Goal: Obtain resource: Obtain resource

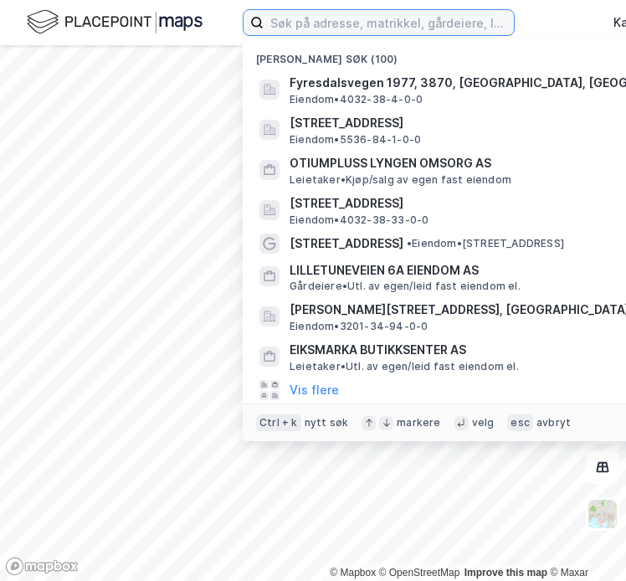
click at [306, 19] on input at bounding box center [389, 22] width 250 height 25
paste input "SP Group Strömstad Holding AB"
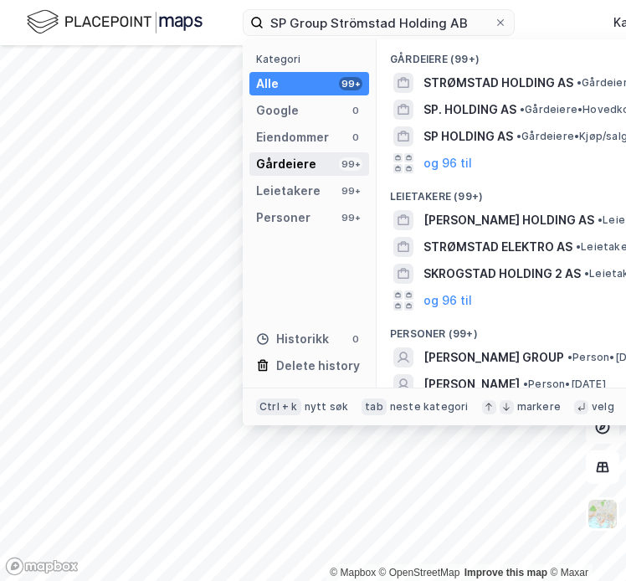
click at [316, 164] on div "Gårdeiere 99+" at bounding box center [309, 163] width 120 height 23
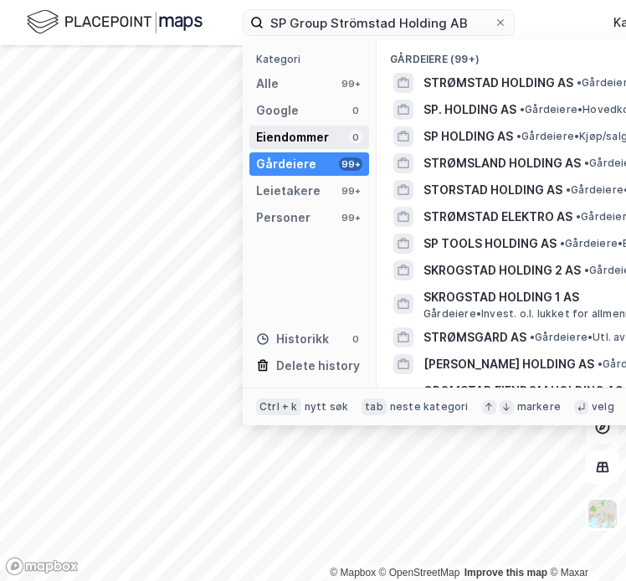
click at [311, 128] on div "Eiendommer" at bounding box center [292, 137] width 73 height 20
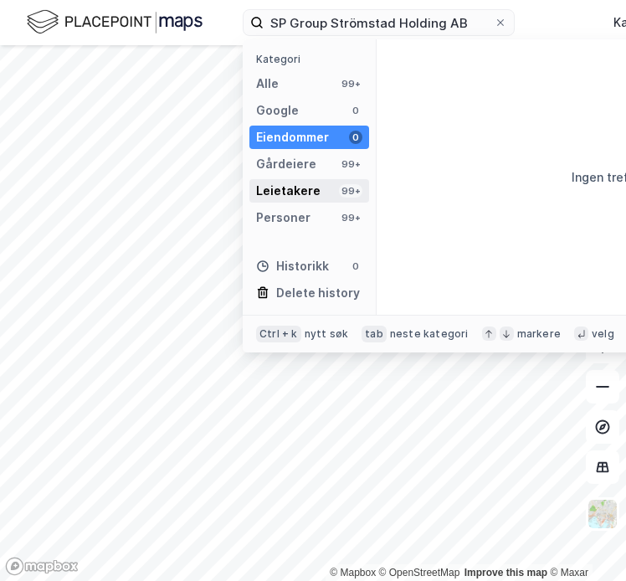
click at [311, 184] on div "Leietakere" at bounding box center [288, 191] width 64 height 20
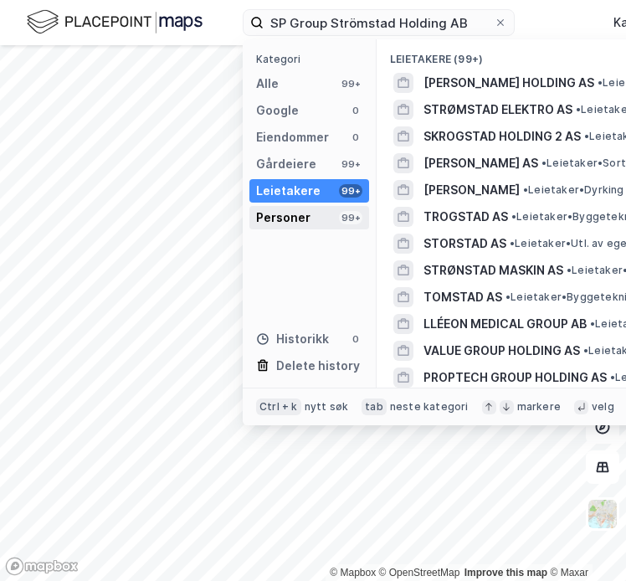
click at [316, 213] on div "Personer 99+" at bounding box center [309, 217] width 120 height 23
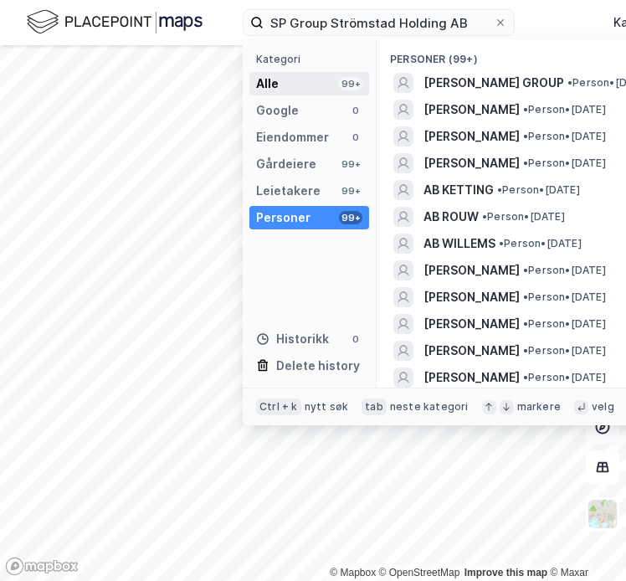
click at [305, 88] on div "Alle 99+" at bounding box center [309, 83] width 120 height 23
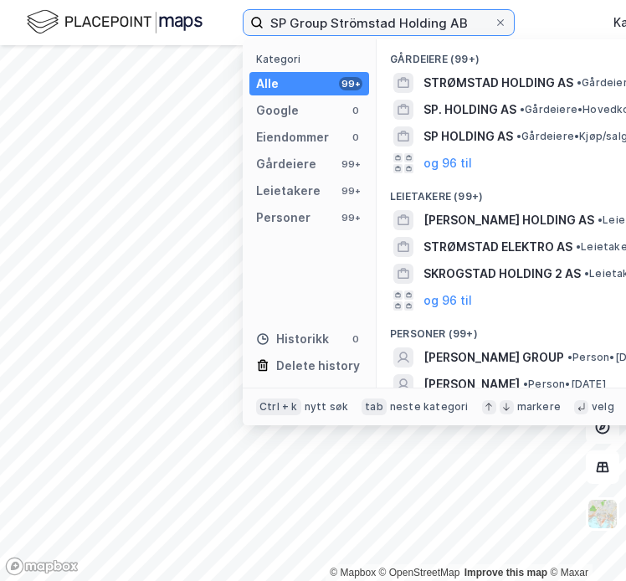
click at [323, 20] on input "SP Group Strömstad Holding AB" at bounding box center [379, 22] width 230 height 25
paste input "Vatne Commercial AS"
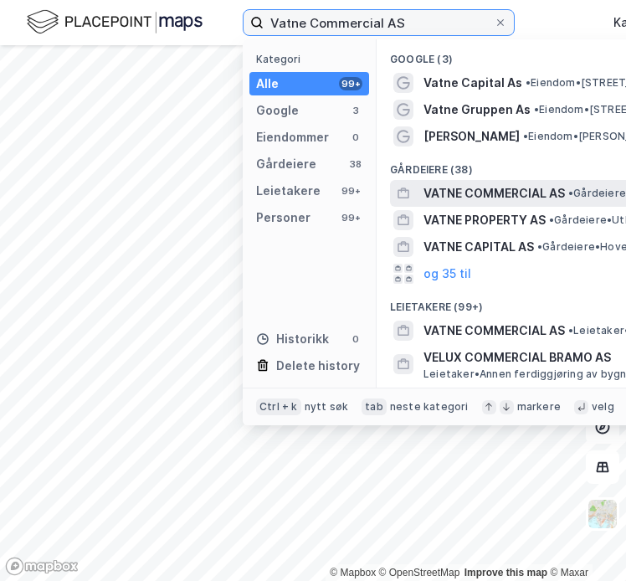
type input "Vatne Commercial AS"
click at [431, 192] on span "VATNE COMMERCIAL AS" at bounding box center [494, 193] width 141 height 20
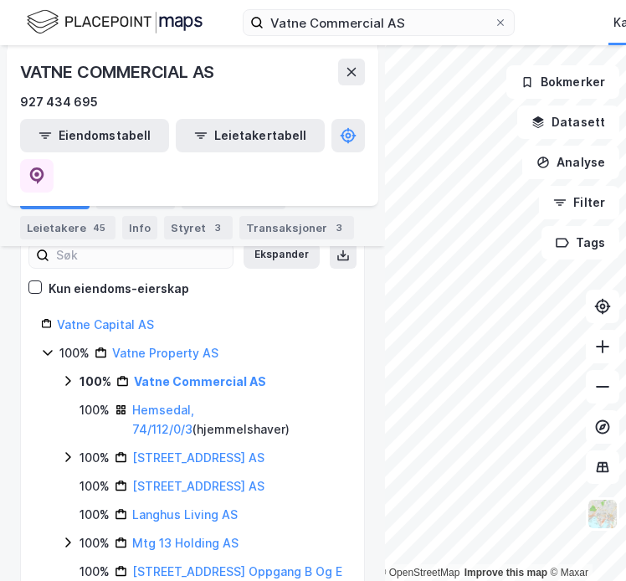
scroll to position [199, 0]
click at [70, 377] on icon at bounding box center [67, 382] width 5 height 10
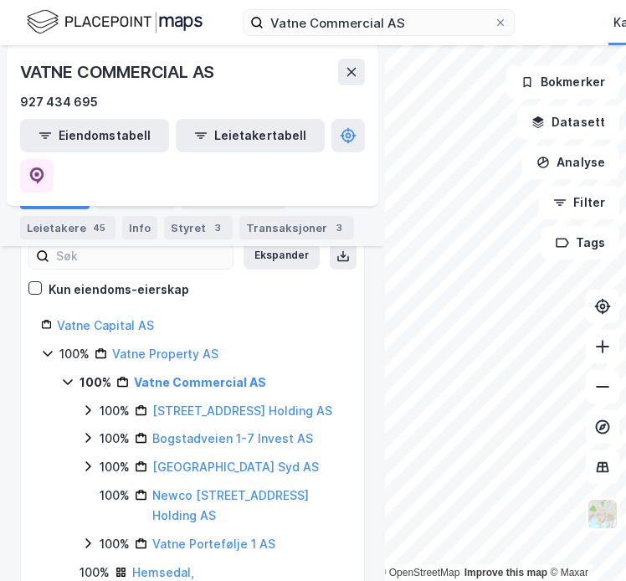
click at [82, 403] on icon at bounding box center [87, 409] width 13 height 13
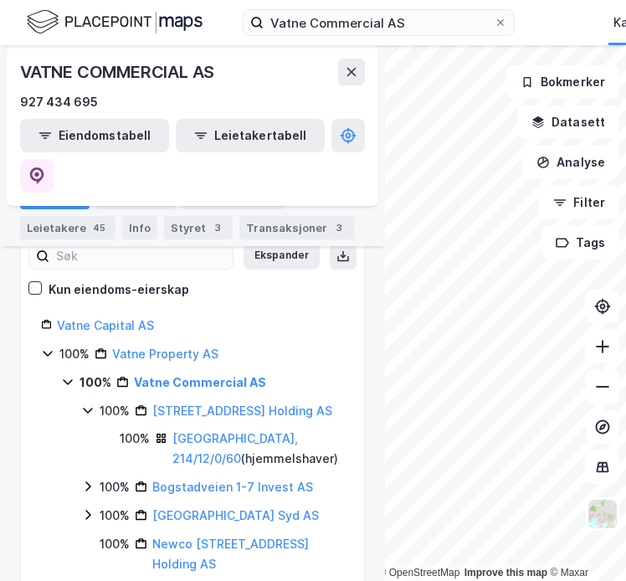
click at [90, 480] on icon at bounding box center [87, 486] width 13 height 13
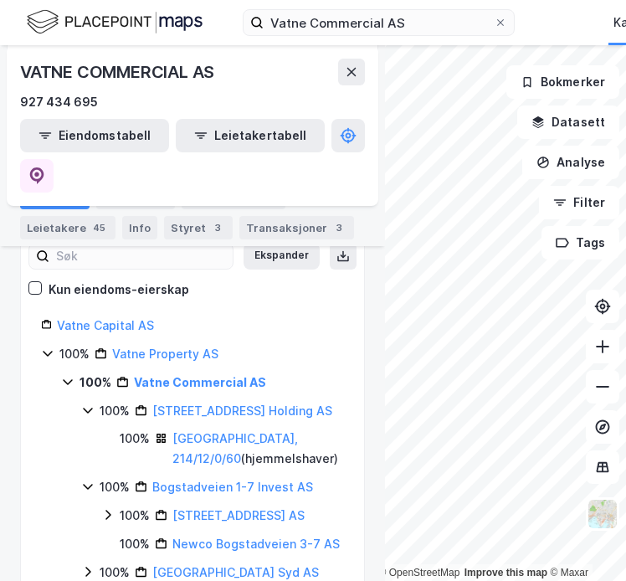
click at [107, 508] on icon at bounding box center [107, 514] width 13 height 13
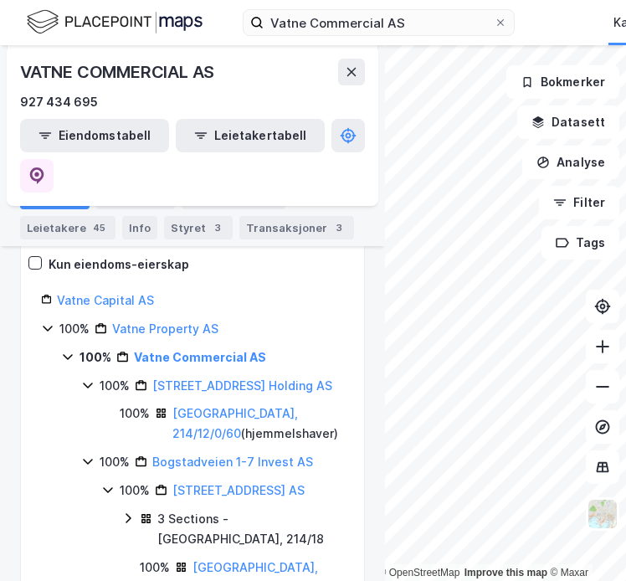
scroll to position [226, 0]
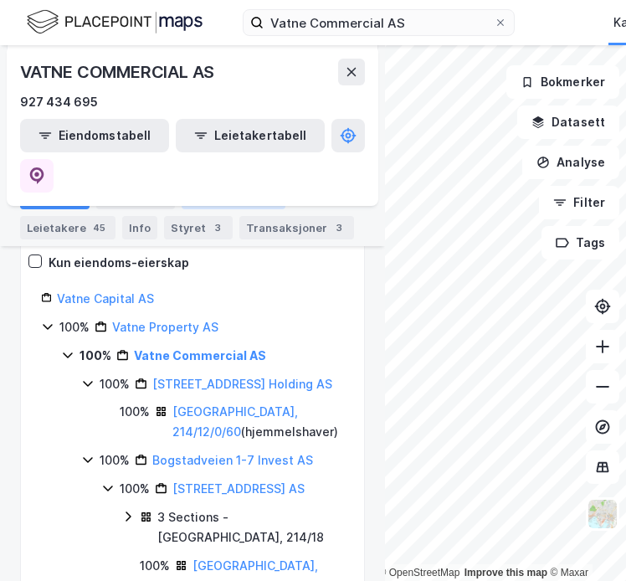
click at [228, 193] on div "Eiendommer 14" at bounding box center [234, 197] width 104 height 23
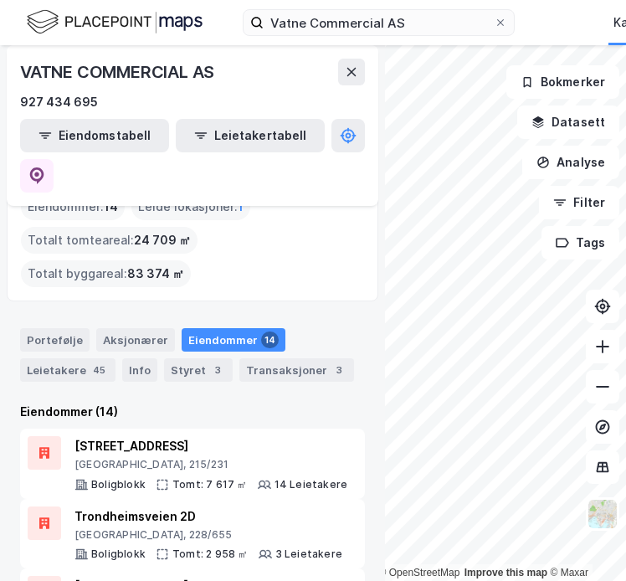
scroll to position [33, 0]
click at [69, 328] on div "Portefølje" at bounding box center [54, 339] width 69 height 23
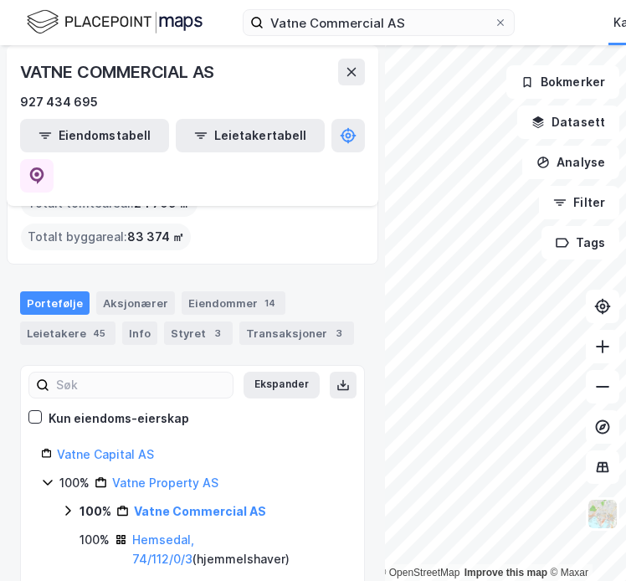
scroll to position [73, 0]
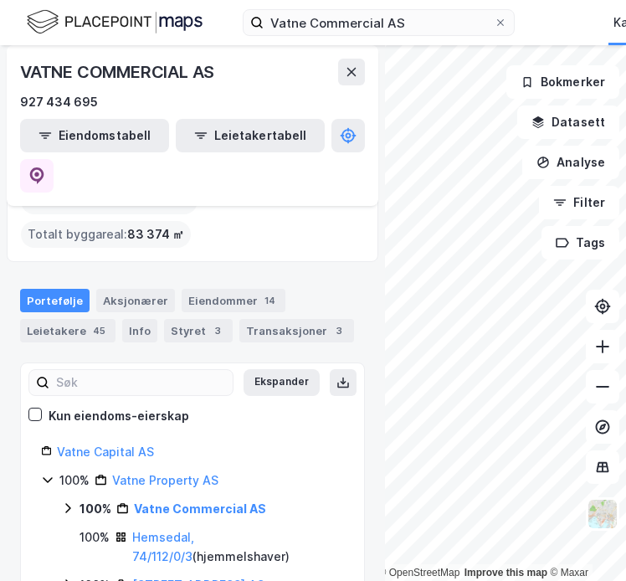
click at [360, 393] on div "VATNE COMMERCIAL AS 927 434 695 Eiendomstabell Leietakertabell Eiendommer : 14 …" at bounding box center [192, 313] width 385 height 536
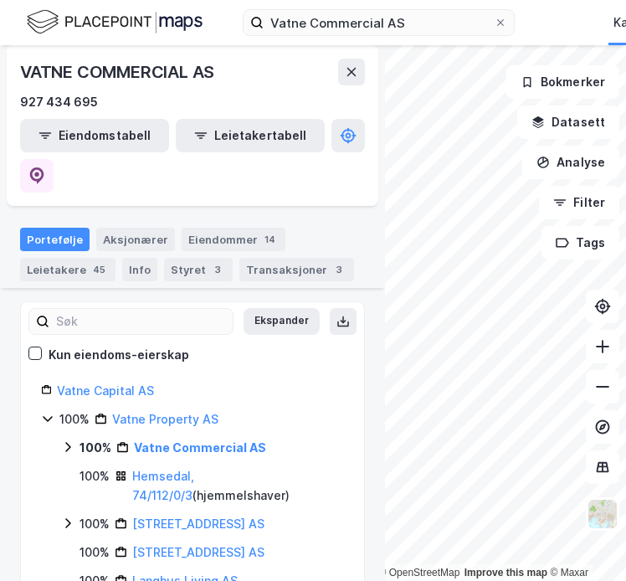
scroll to position [136, 0]
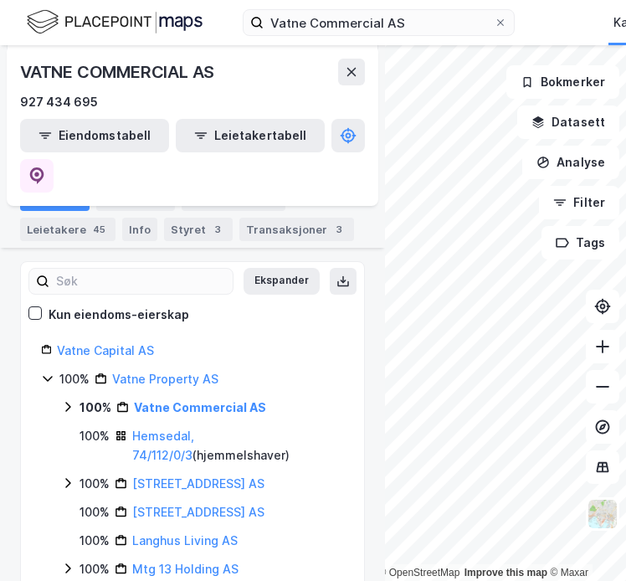
scroll to position [164, 0]
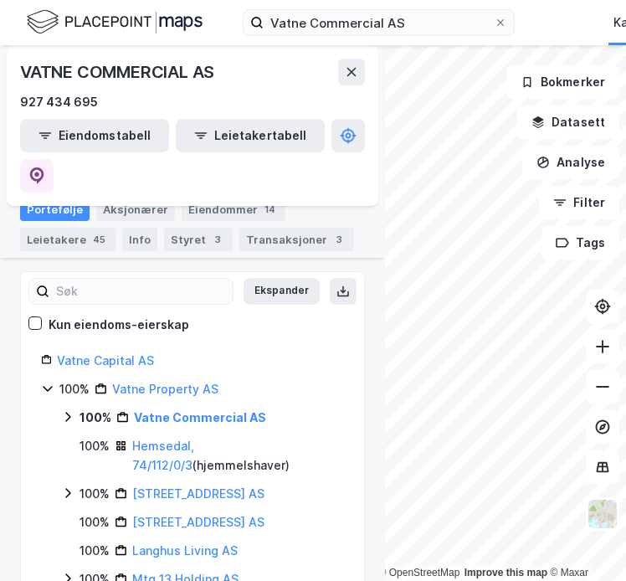
click at [66, 410] on icon at bounding box center [67, 416] width 13 height 13
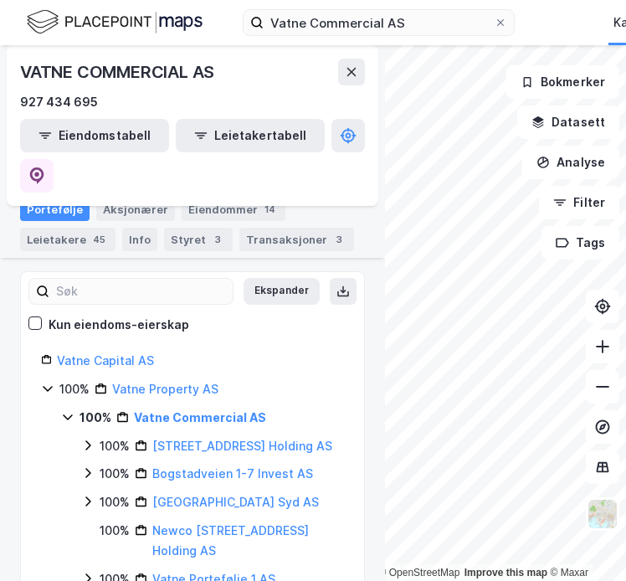
click at [66, 410] on icon at bounding box center [67, 416] width 13 height 13
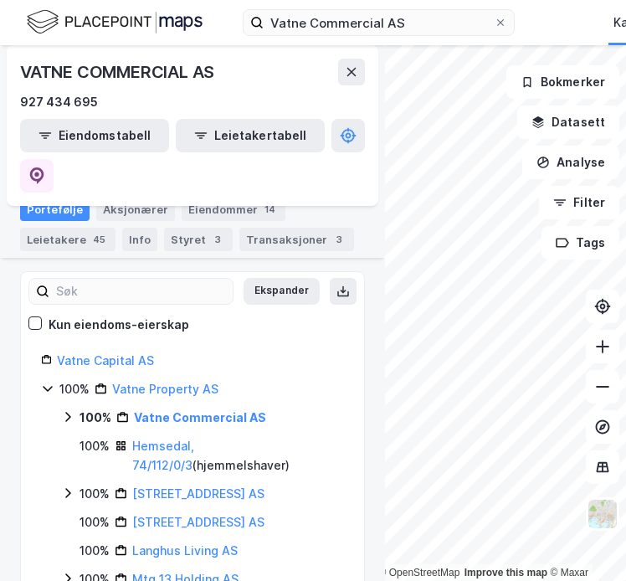
click at [64, 410] on icon at bounding box center [67, 416] width 13 height 13
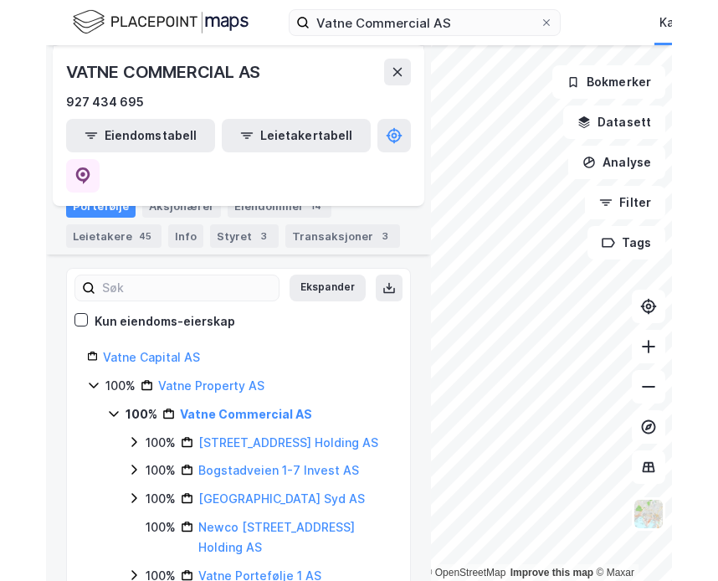
scroll to position [150, 0]
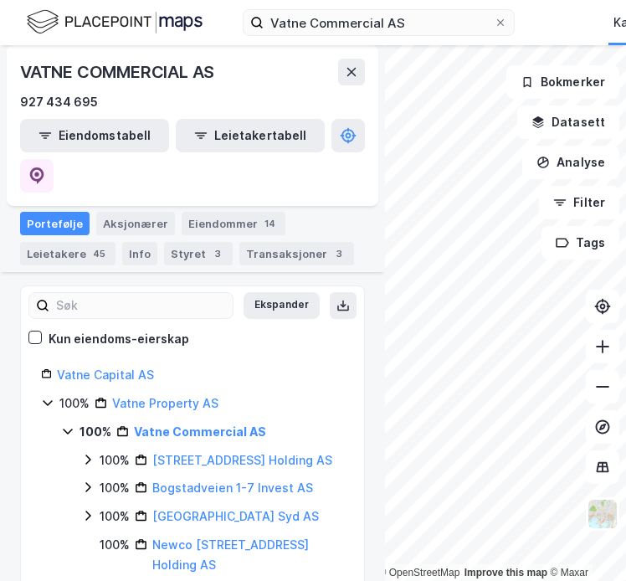
click at [90, 454] on icon at bounding box center [87, 459] width 5 height 10
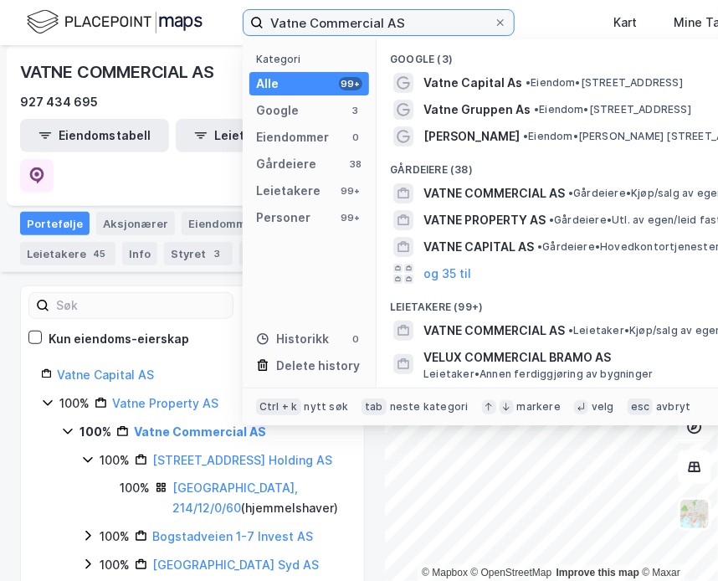
click at [312, 24] on input "Vatne Commercial AS" at bounding box center [379, 22] width 230 height 25
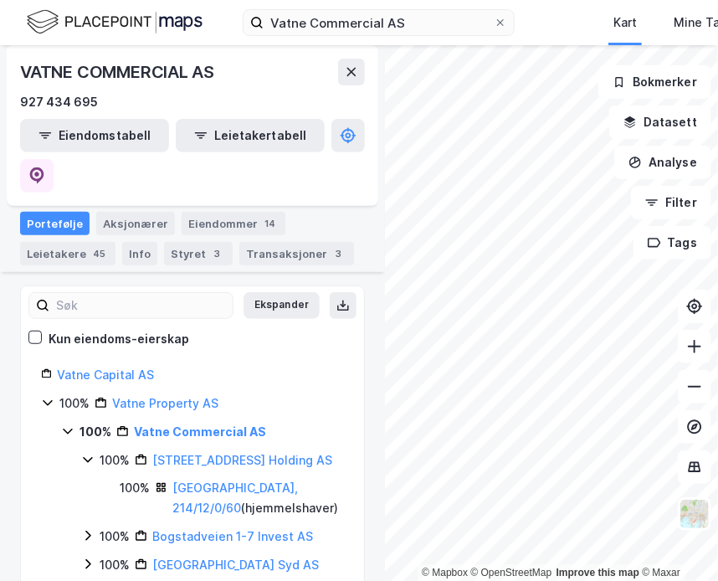
click at [11, 346] on div "VATNE COMMERCIAL AS 927 434 695 Eiendomstabell Leietakertabell Eiendommer : 14 …" at bounding box center [192, 313] width 385 height 536
click at [86, 529] on icon at bounding box center [87, 535] width 13 height 13
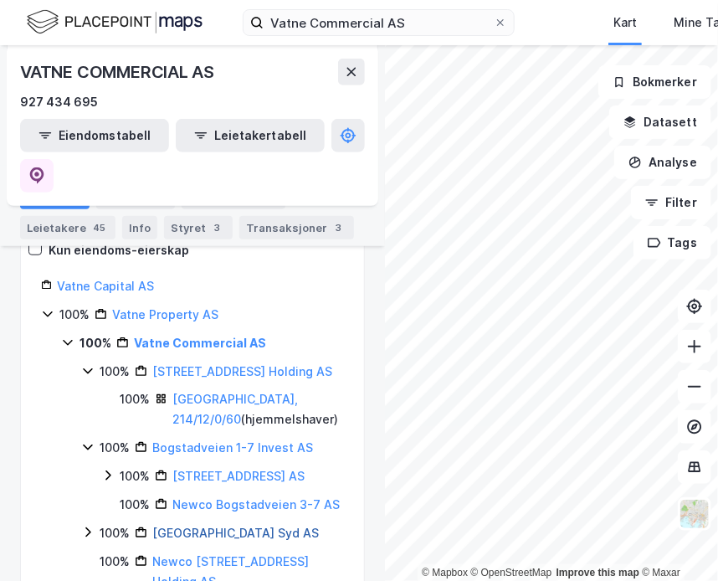
scroll to position [240, 0]
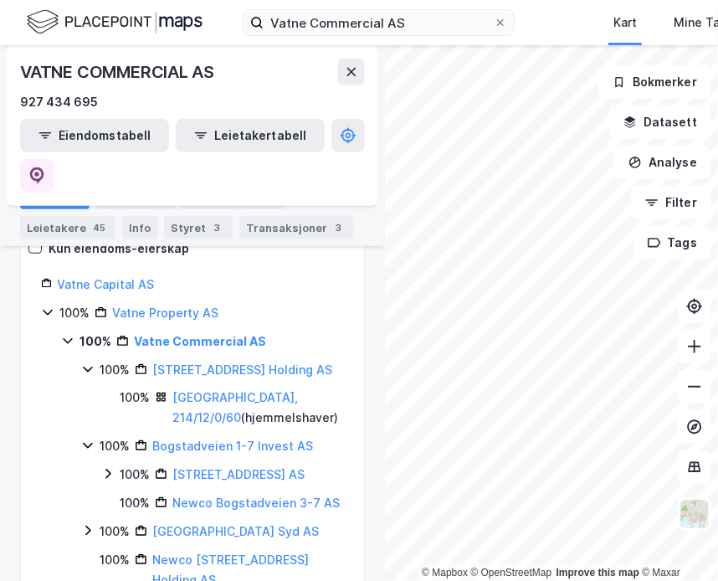
click at [90, 526] on icon at bounding box center [87, 531] width 5 height 10
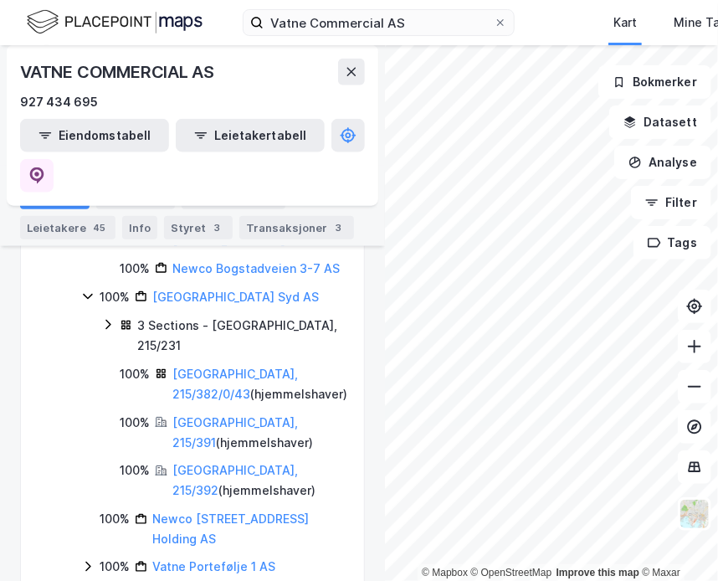
scroll to position [475, 0]
click at [88, 559] on icon at bounding box center [87, 565] width 13 height 13
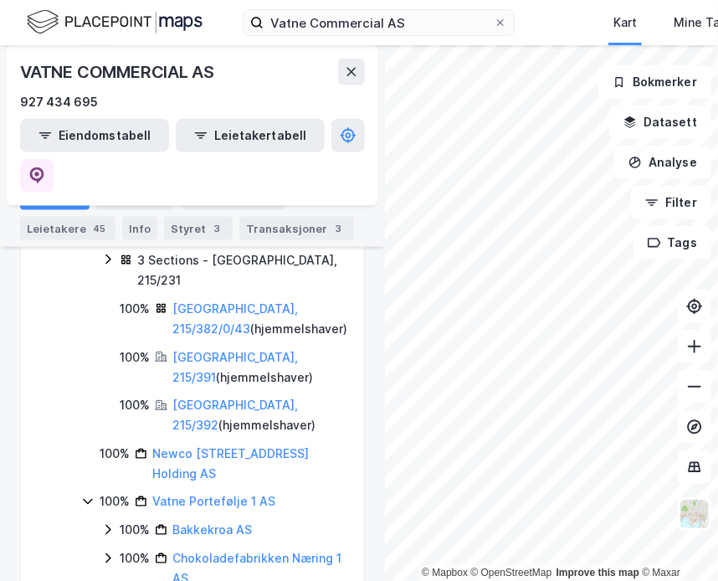
scroll to position [542, 0]
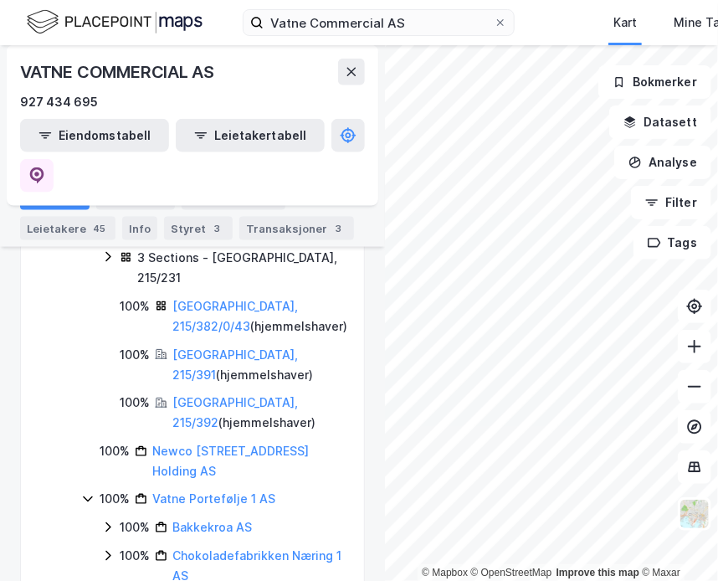
click at [109, 521] on icon at bounding box center [107, 527] width 13 height 13
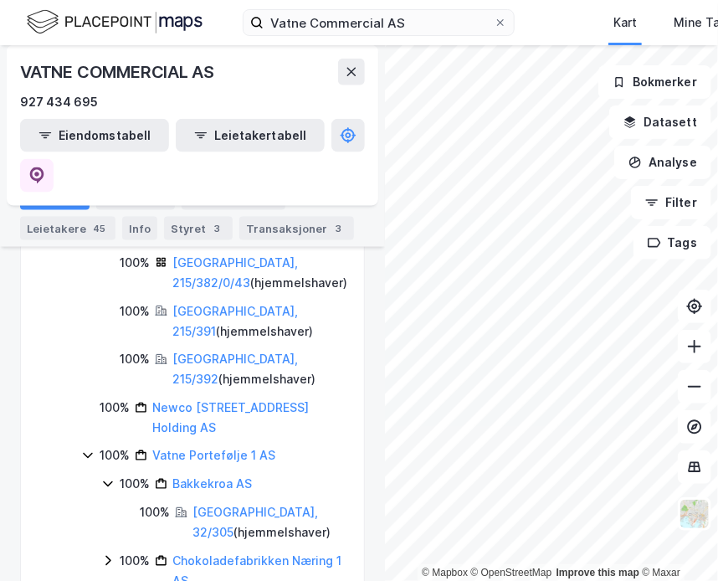
scroll to position [587, 0]
click at [110, 553] on icon at bounding box center [107, 559] width 13 height 13
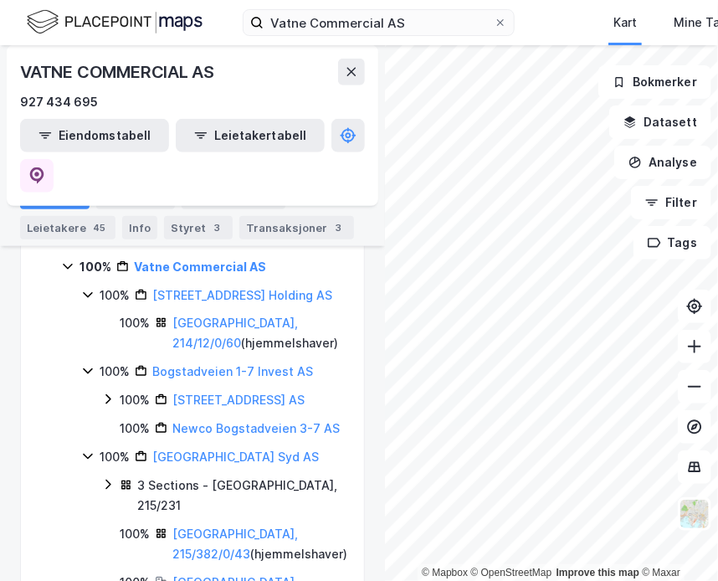
scroll to position [315, 0]
click at [236, 526] on link "[GEOGRAPHIC_DATA], 215/382/0/43" at bounding box center [235, 543] width 126 height 34
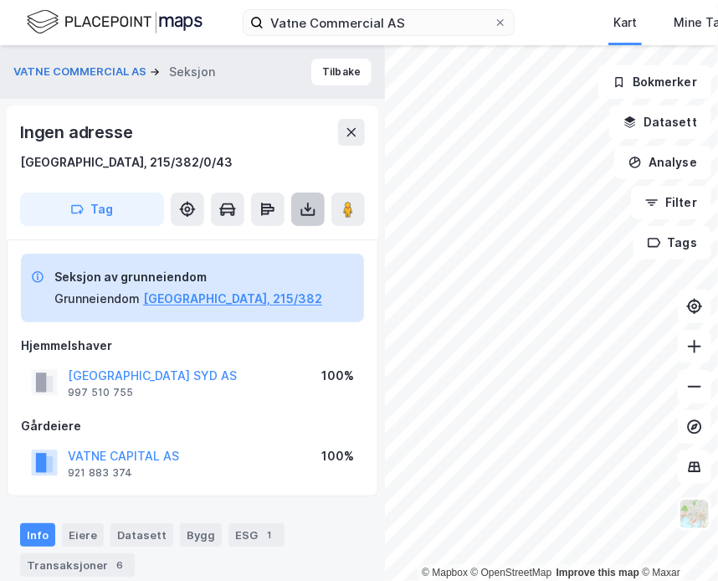
click at [304, 221] on button at bounding box center [307, 209] width 33 height 33
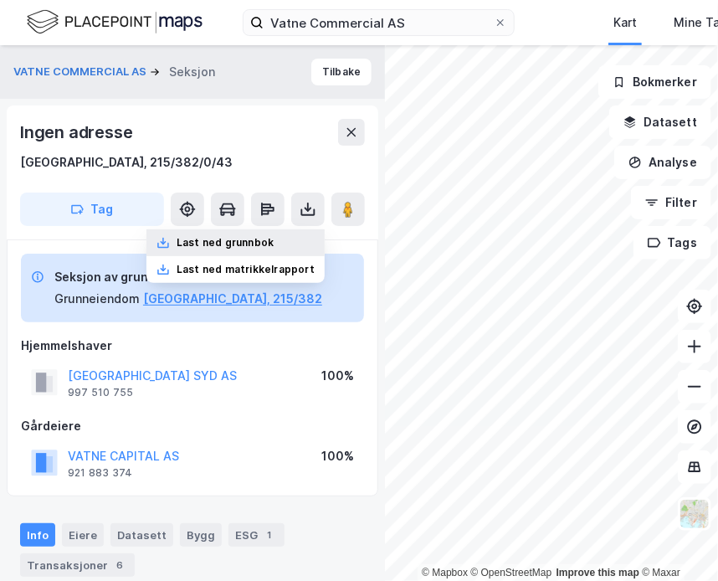
click at [301, 237] on div "Last ned grunnbok" at bounding box center [235, 242] width 178 height 27
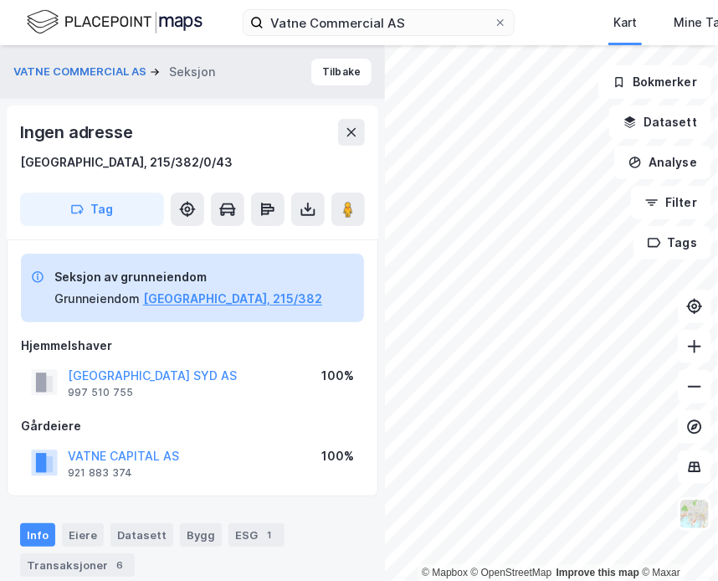
click at [208, 115] on div "Ingen adresse [GEOGRAPHIC_DATA], 215/382/0/43 Tag" at bounding box center [193, 172] width 372 height 134
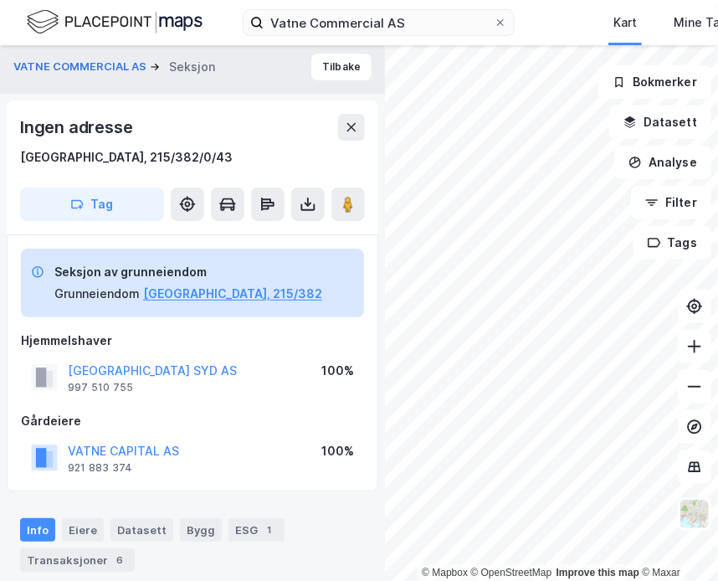
scroll to position [6, 0]
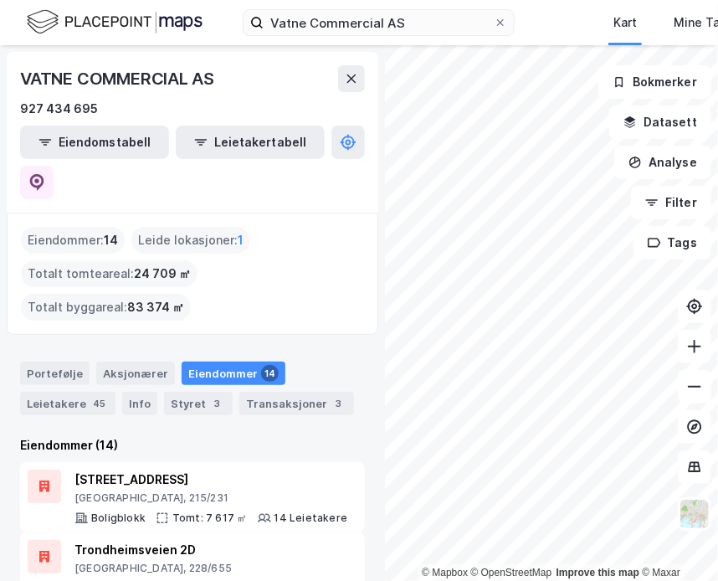
click at [293, 362] on div "Portefølje Aksjonærer Eiendommer 14 Leietakere 45 Info Styret 3 Transaksjoner 3" at bounding box center [192, 389] width 345 height 54
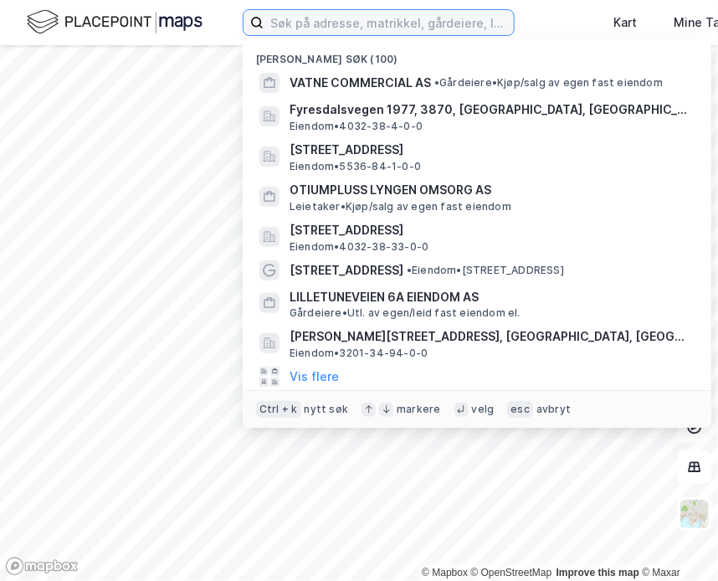
click at [331, 28] on input at bounding box center [389, 22] width 250 height 25
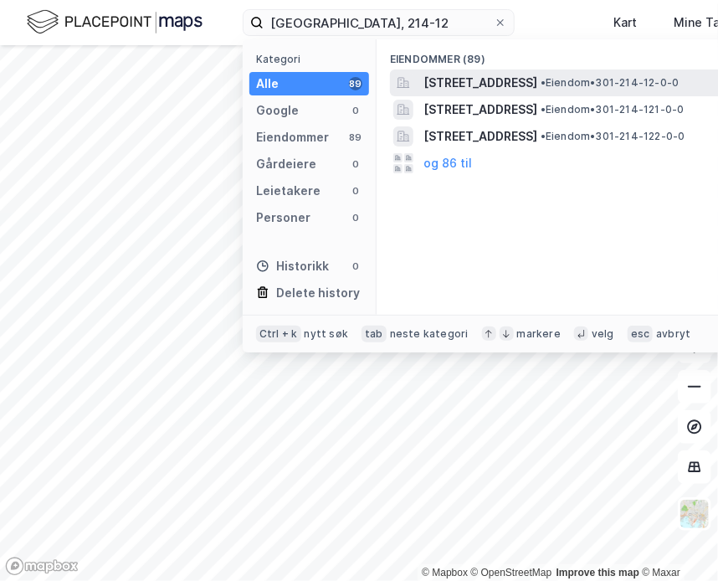
click at [537, 84] on span "Bogstadveien 1, 0355, OSLO, OSLO" at bounding box center [481, 83] width 114 height 20
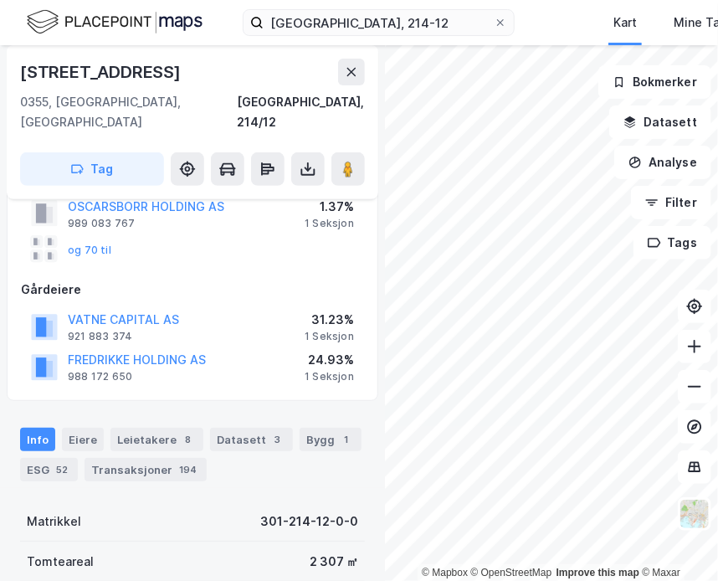
scroll to position [136, 0]
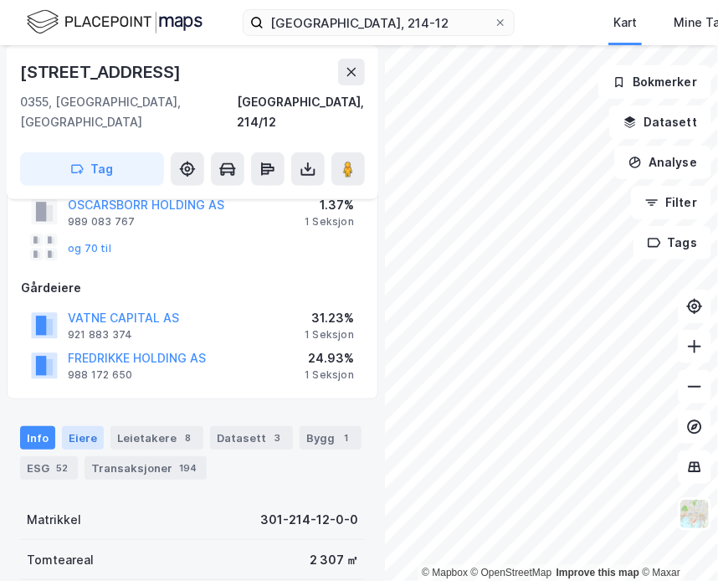
click at [89, 426] on div "Eiere" at bounding box center [83, 437] width 42 height 23
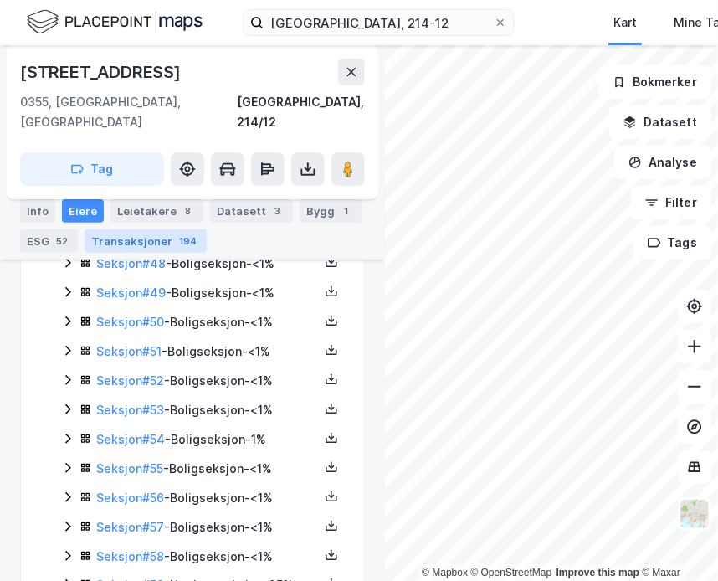
scroll to position [1932, 0]
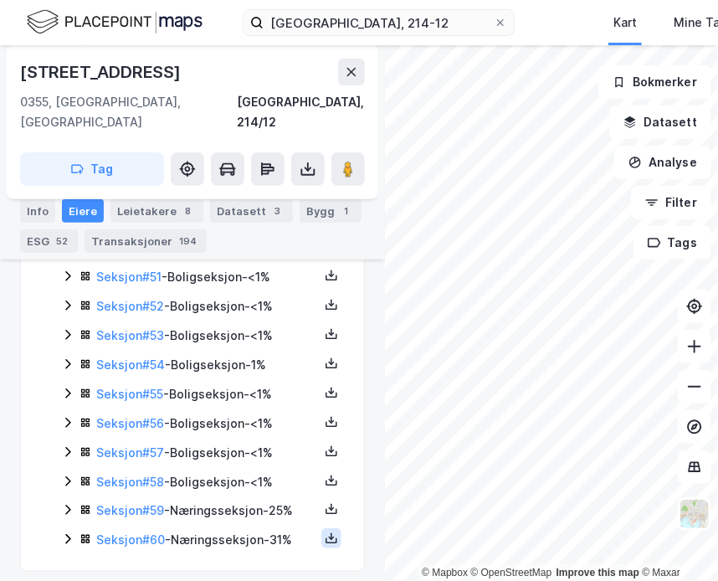
click at [325, 531] on icon at bounding box center [331, 537] width 13 height 13
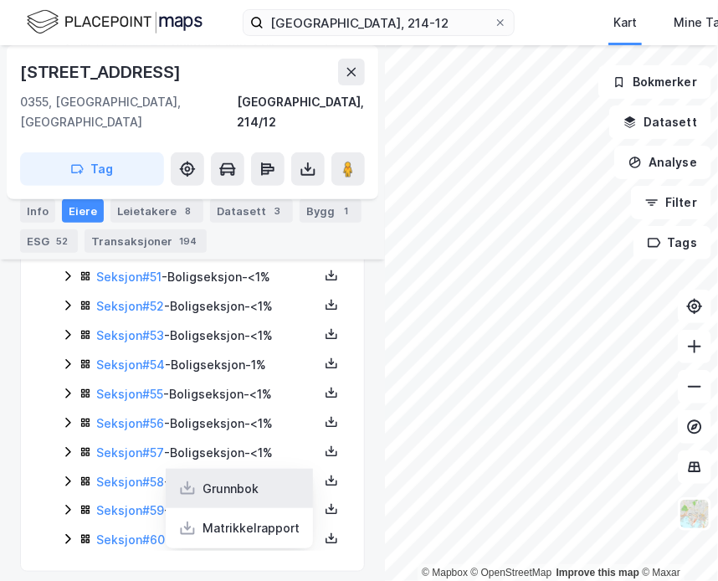
click at [256, 475] on div "Grunnbok" at bounding box center [239, 489] width 147 height 40
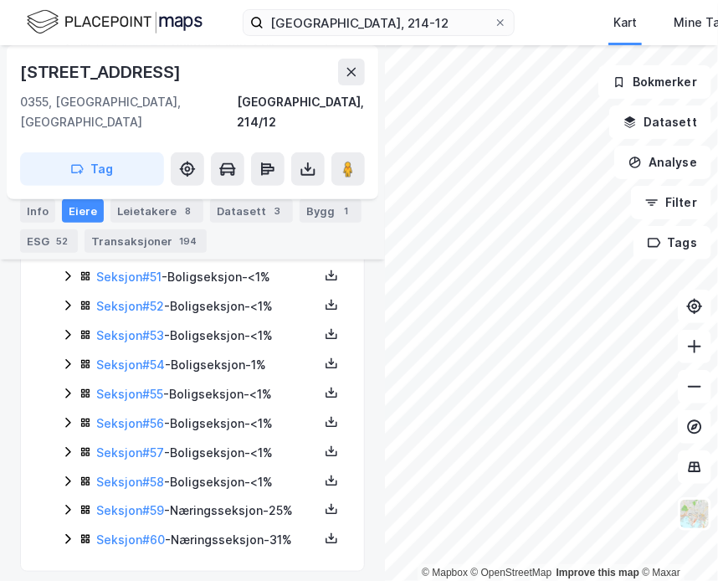
click at [62, 503] on icon at bounding box center [67, 509] width 13 height 13
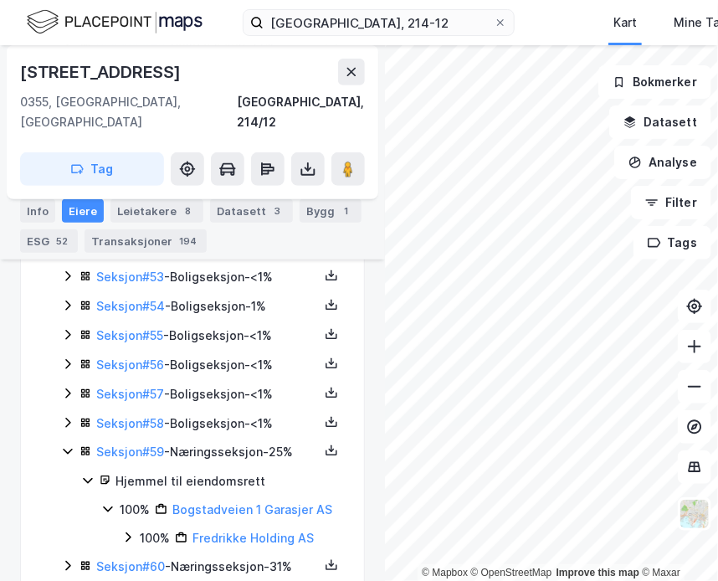
scroll to position [2017, 0]
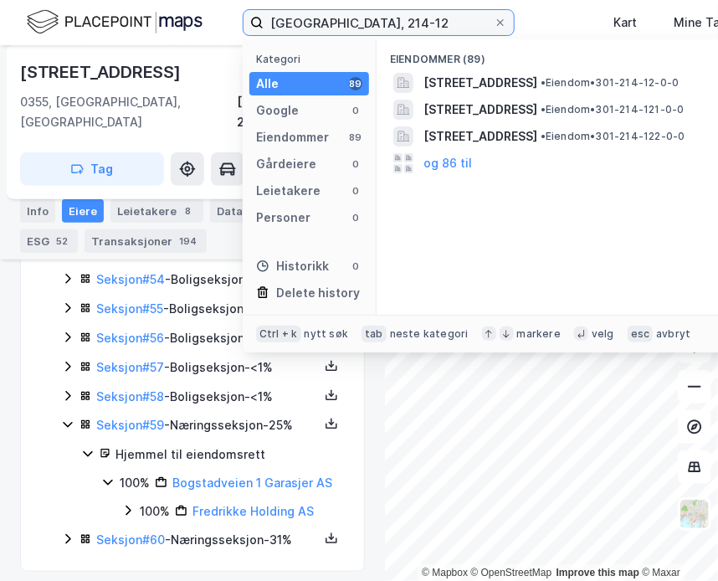
click at [321, 20] on input "oslo, 214-12" at bounding box center [379, 22] width 230 height 25
click at [338, 20] on input "oslo, 214-12" at bounding box center [379, 22] width 230 height 25
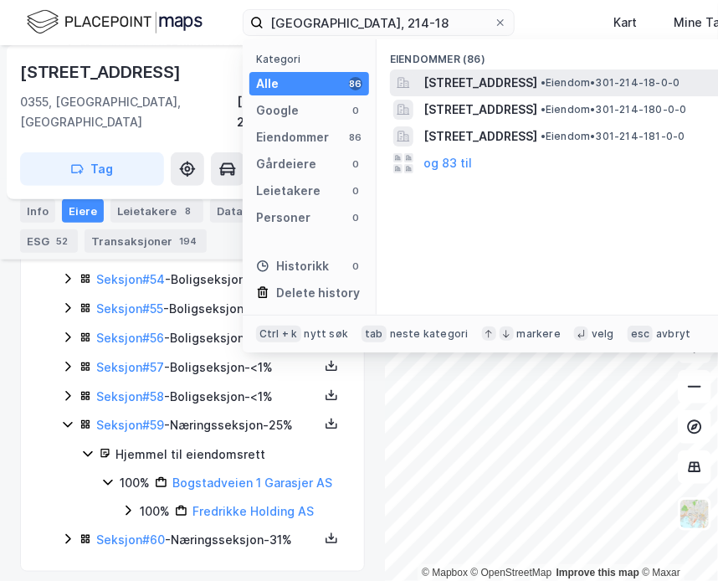
click at [495, 74] on span "Bogstadveien 7A, 0355, OSLO, OSLO" at bounding box center [481, 83] width 114 height 20
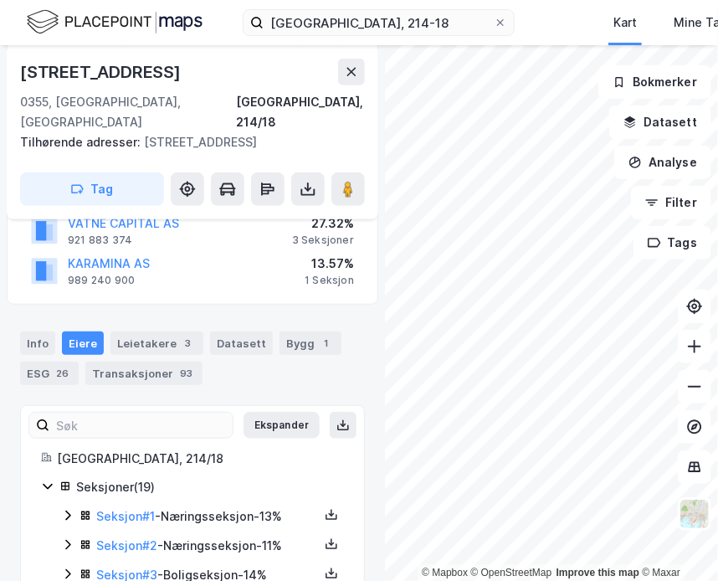
scroll to position [251, 0]
click at [67, 508] on icon at bounding box center [67, 514] width 13 height 13
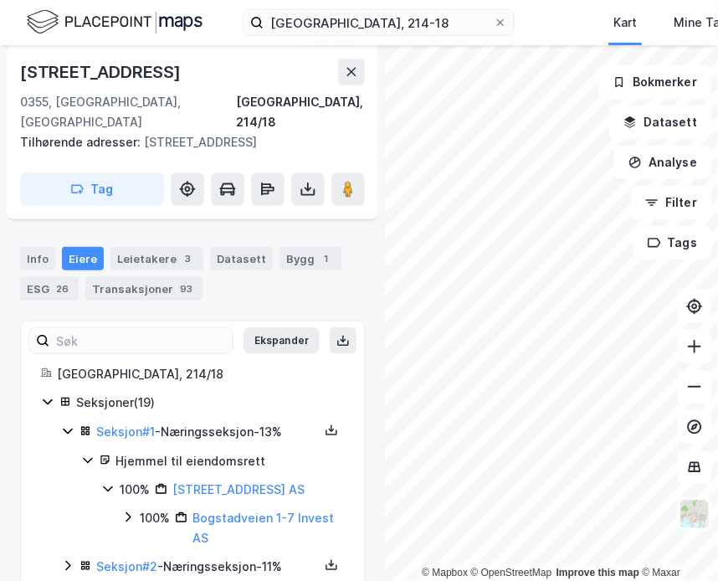
scroll to position [336, 0]
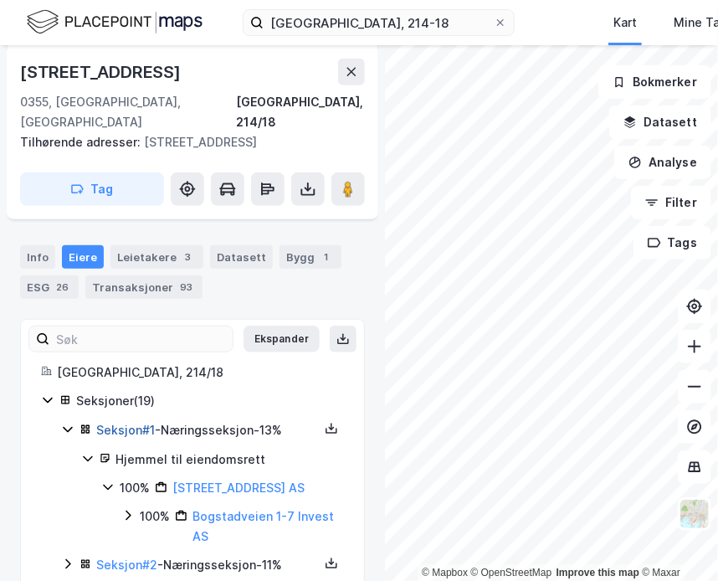
click at [135, 423] on link "Seksjon # 1" at bounding box center [125, 430] width 59 height 14
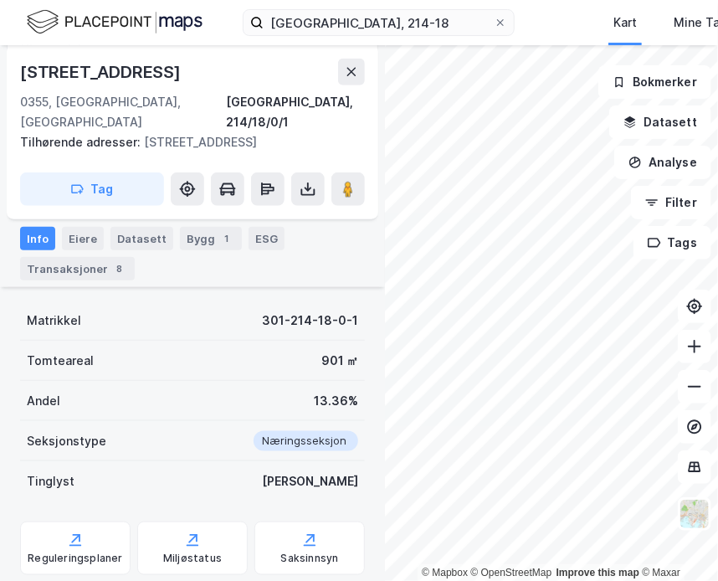
scroll to position [364, 0]
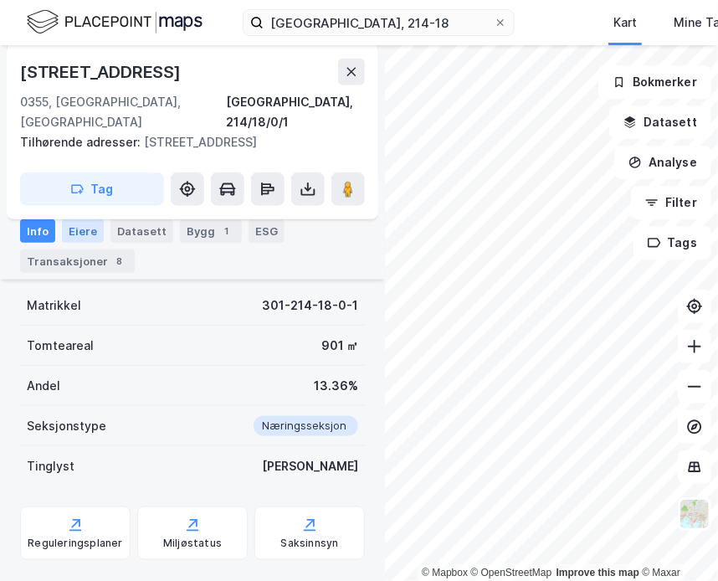
click at [74, 235] on div "Eiere" at bounding box center [83, 230] width 42 height 23
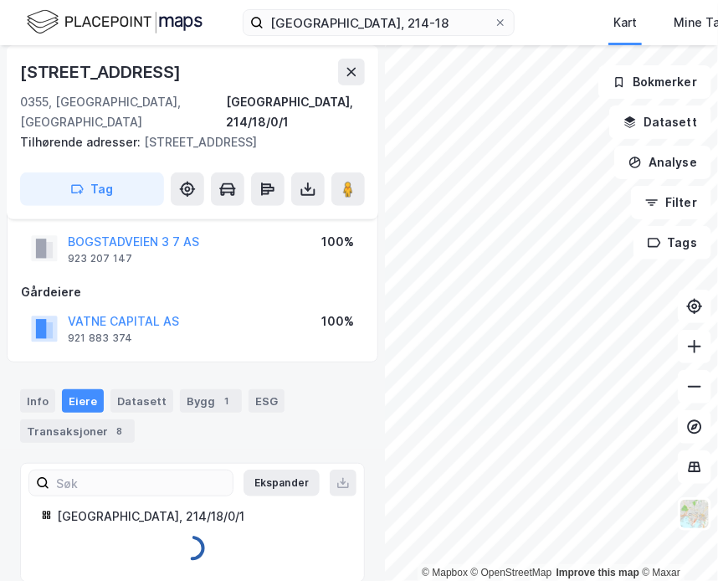
scroll to position [224, 0]
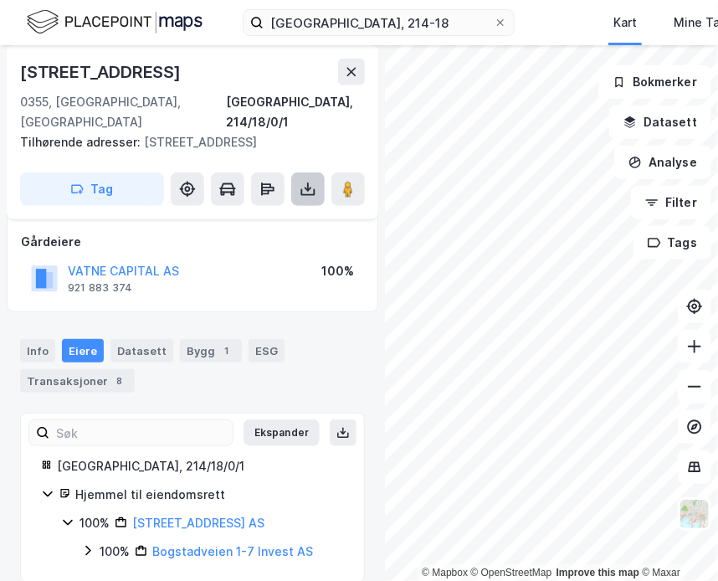
click at [314, 181] on icon at bounding box center [308, 189] width 17 height 17
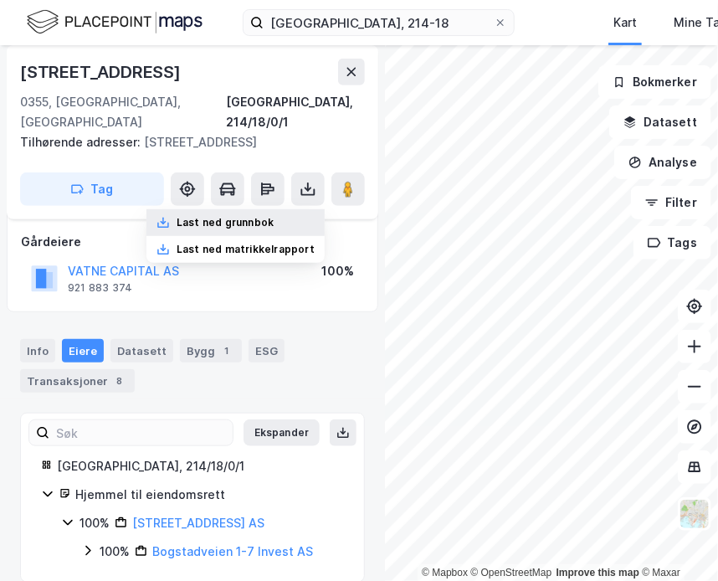
click at [285, 209] on div "Last ned grunnbok" at bounding box center [235, 222] width 178 height 27
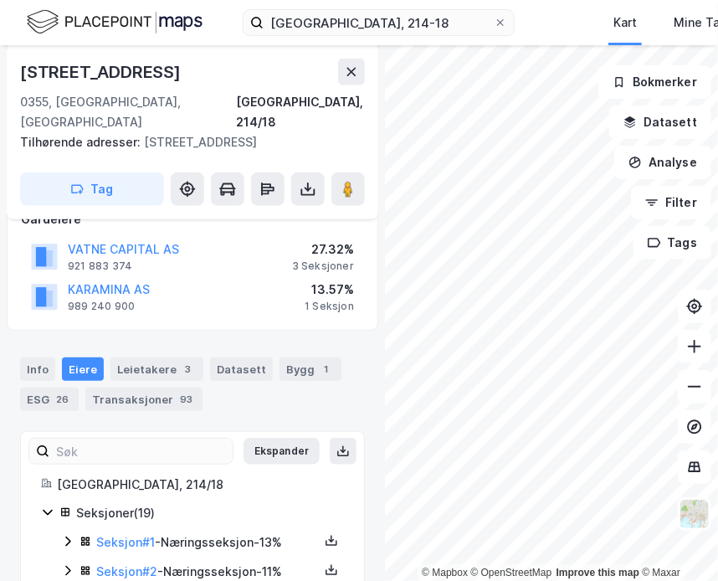
scroll to position [285, 0]
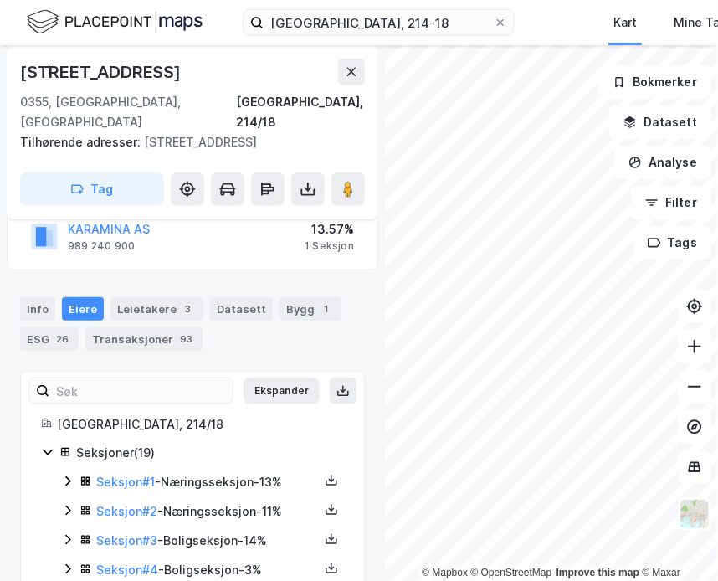
click at [74, 504] on icon at bounding box center [67, 510] width 13 height 13
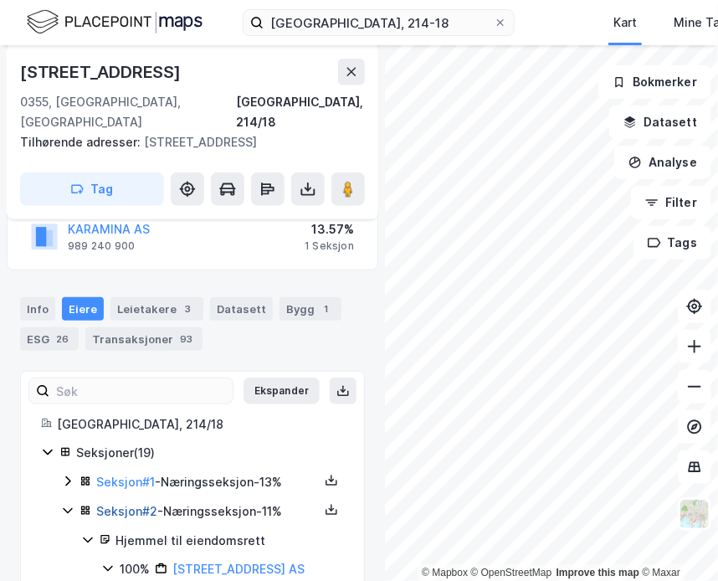
click at [121, 504] on link "Seksjon # 2" at bounding box center [126, 511] width 61 height 14
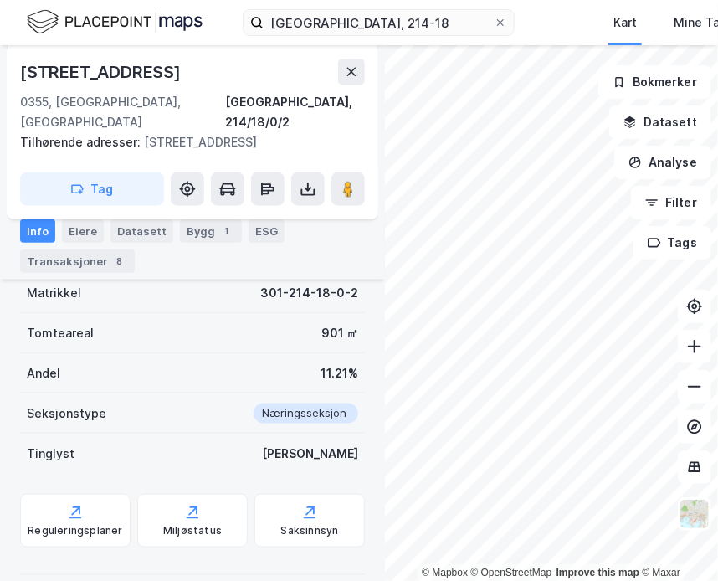
scroll to position [363, 0]
click at [307, 181] on icon at bounding box center [308, 189] width 17 height 17
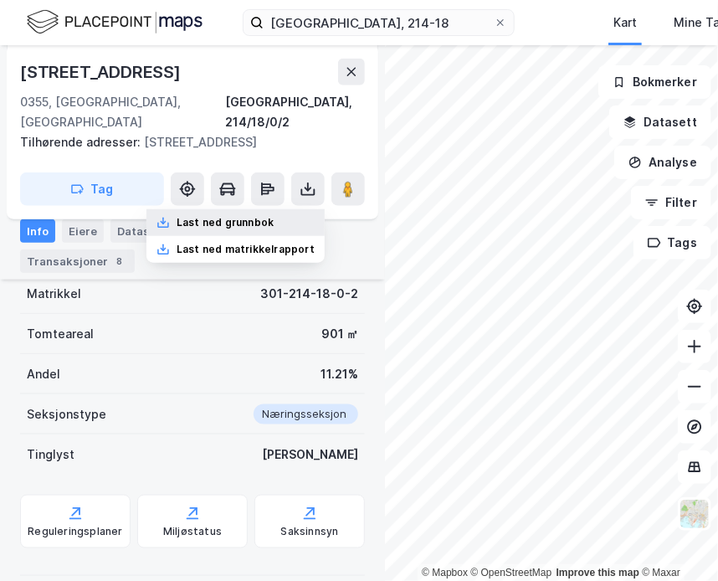
click at [298, 209] on div "Last ned grunnbok" at bounding box center [235, 222] width 178 height 27
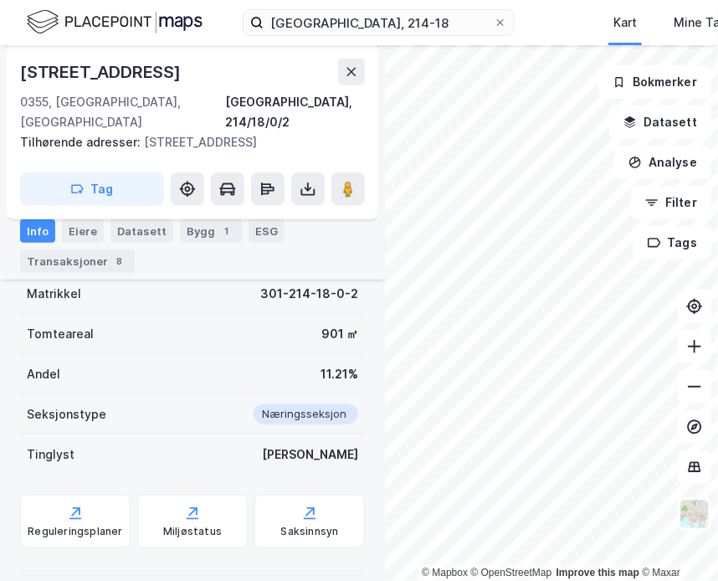
click at [224, 289] on div "Matrikkel 301-214-18-0-2" at bounding box center [192, 294] width 345 height 40
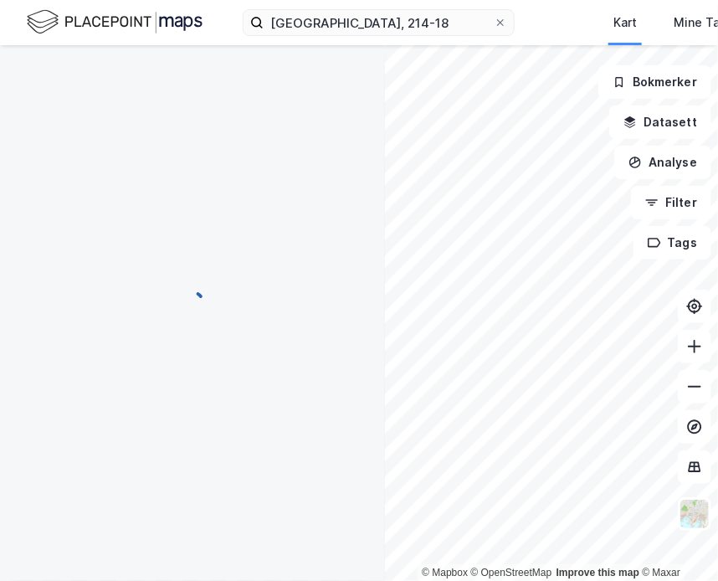
scroll to position [363, 0]
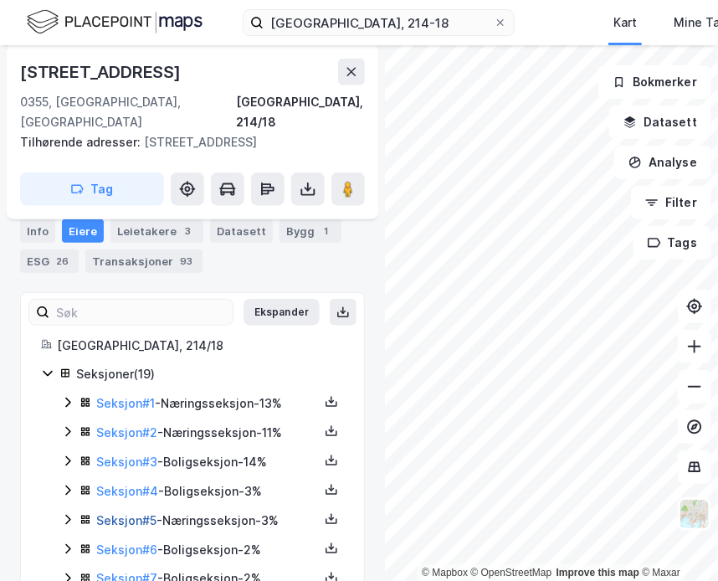
click at [114, 513] on link "Seksjon # 5" at bounding box center [126, 520] width 60 height 14
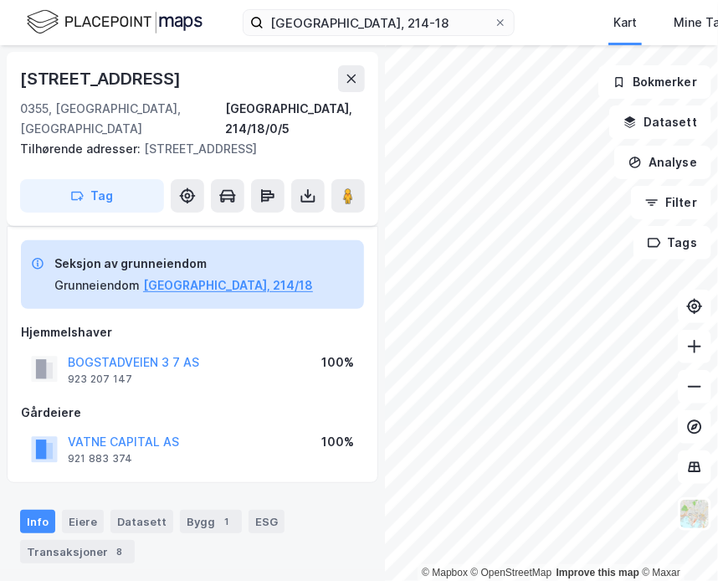
scroll to position [363, 0]
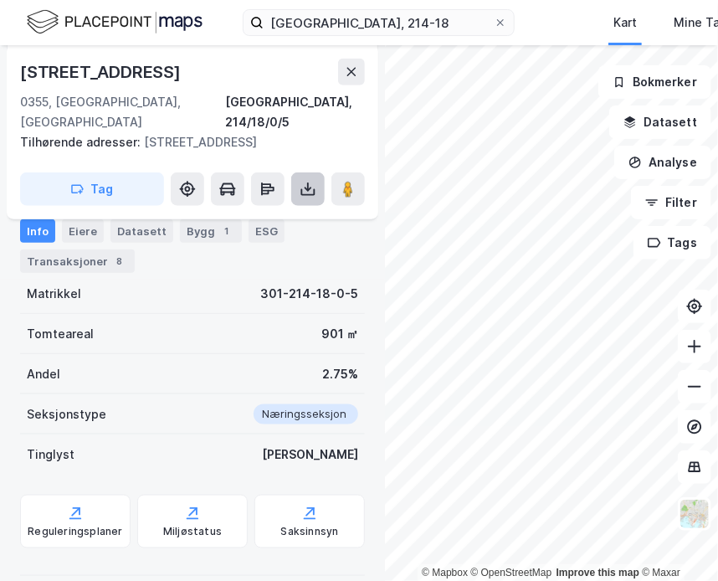
click at [314, 189] on icon at bounding box center [308, 192] width 14 height 7
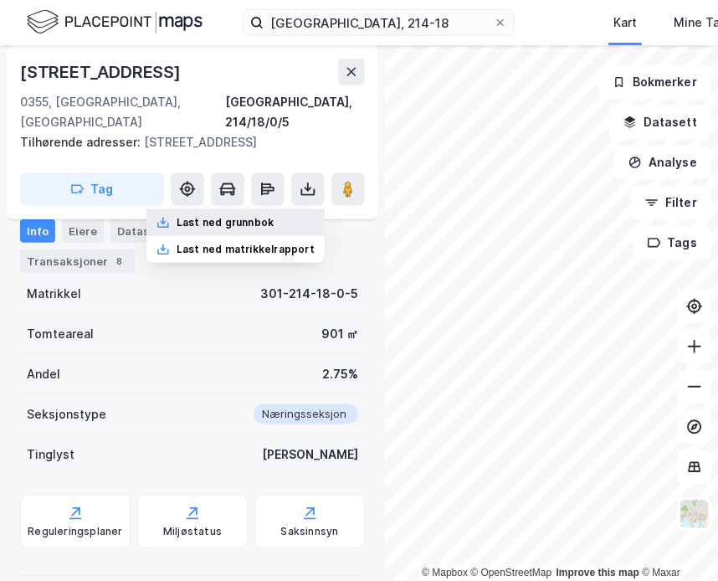
click at [311, 209] on div "Last ned grunnbok" at bounding box center [235, 222] width 178 height 27
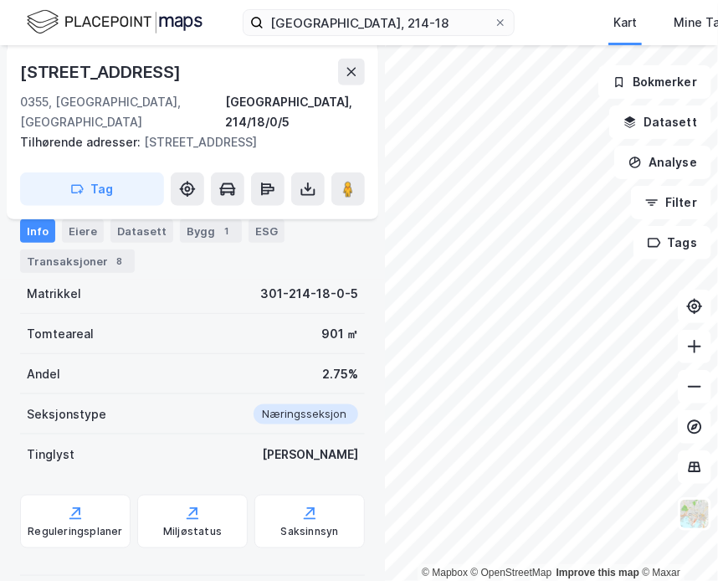
click at [244, 279] on div "Info Eiere Datasett Bygg 1 ESG Transaksjoner 8" at bounding box center [192, 239] width 385 height 80
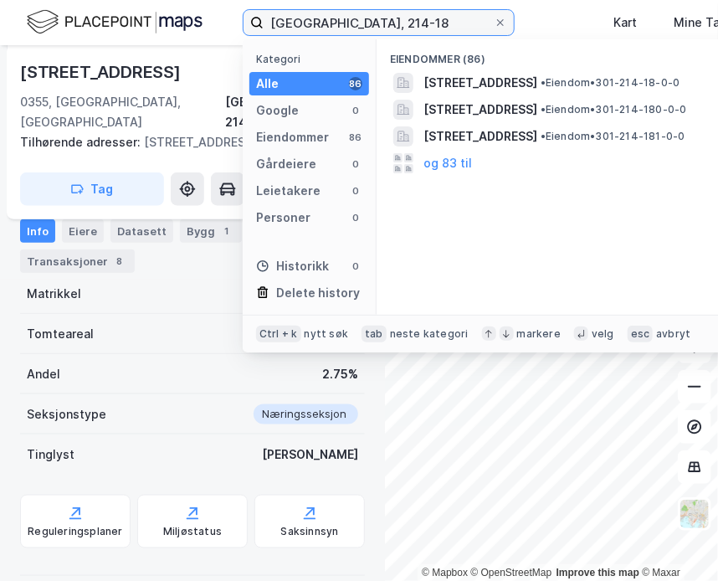
click at [355, 20] on input "oslo, 214-18" at bounding box center [379, 22] width 230 height 25
click at [384, 24] on input "oslo, 214-1" at bounding box center [379, 22] width 230 height 25
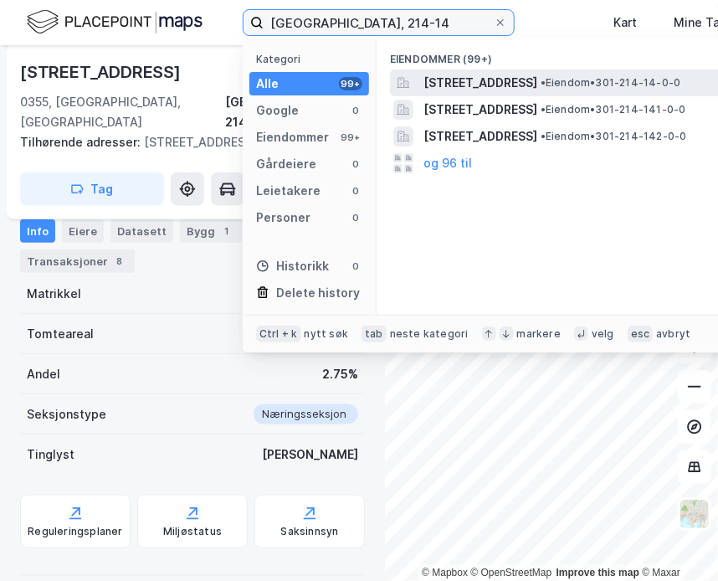
type input "oslo, 214-14"
click at [511, 74] on span "Bogstadveien 3, 0355, OSLO, OSLO" at bounding box center [481, 83] width 114 height 20
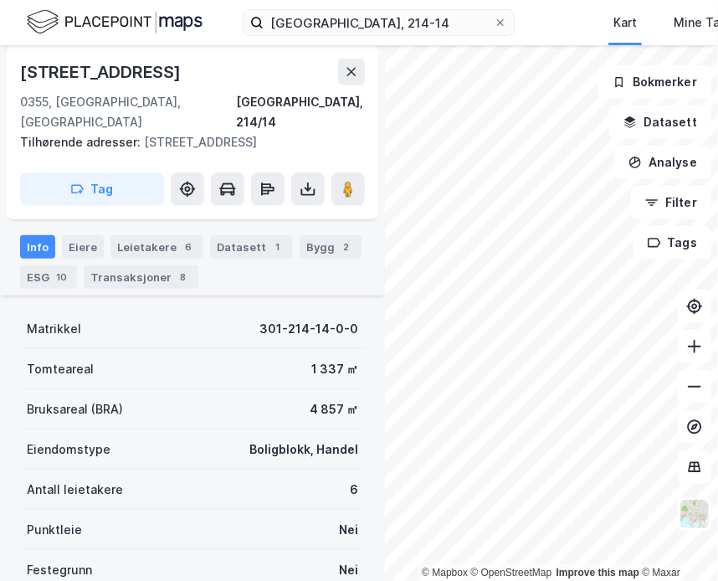
scroll to position [248, 0]
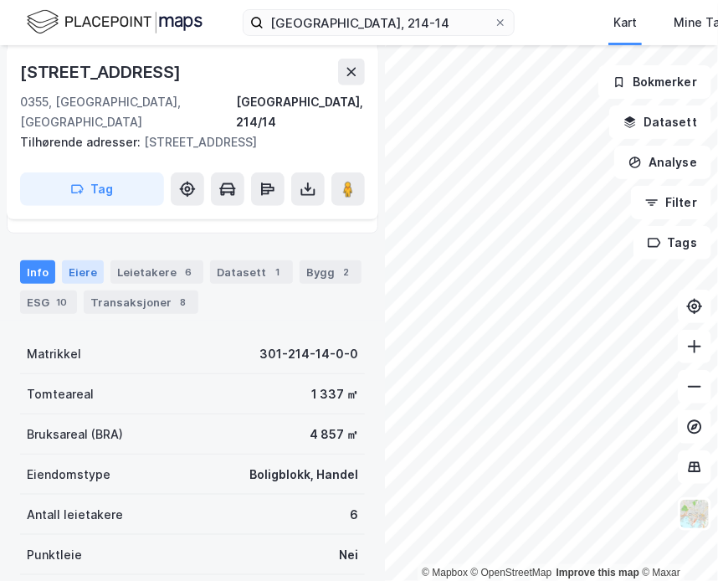
click at [81, 260] on div "Eiere" at bounding box center [83, 271] width 42 height 23
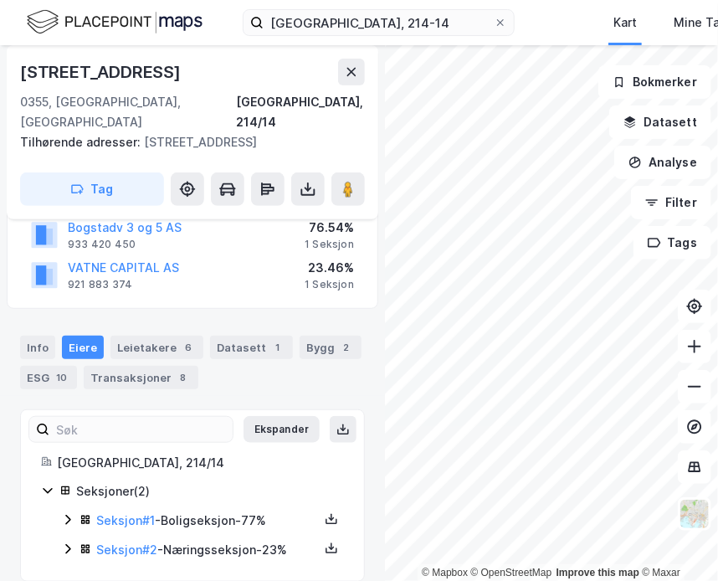
click at [69, 544] on icon at bounding box center [67, 549] width 5 height 10
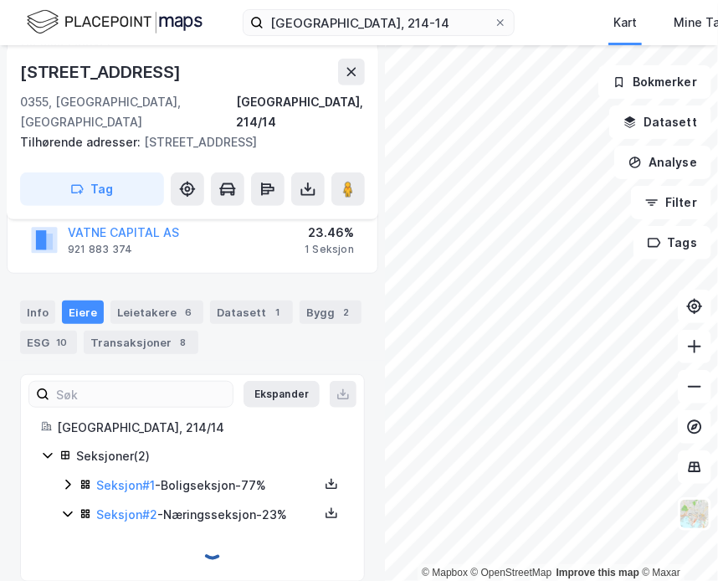
scroll to position [278, 0]
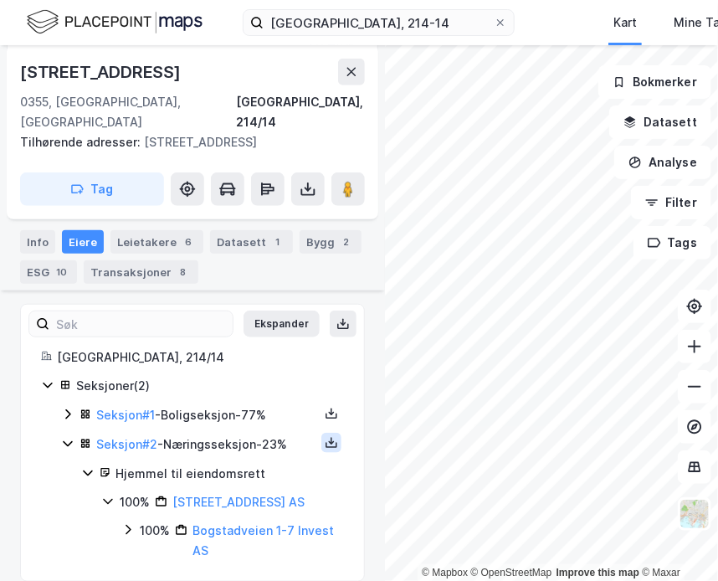
click at [325, 436] on icon at bounding box center [331, 442] width 13 height 13
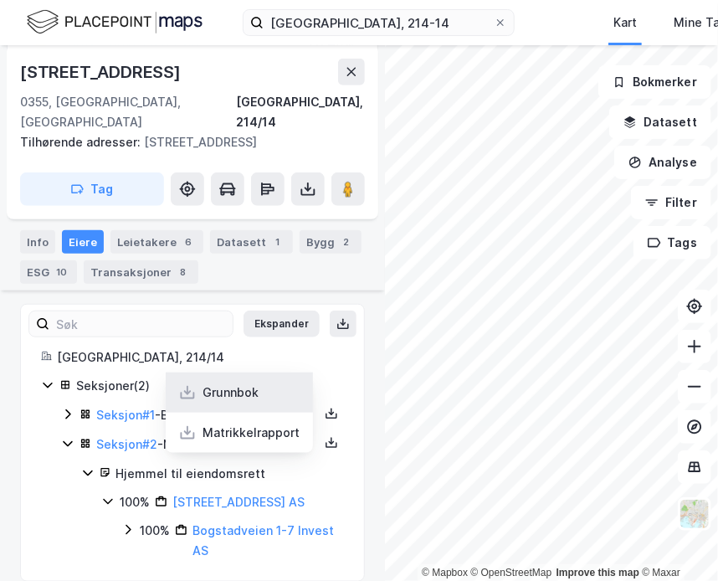
click at [255, 375] on div "Grunnbok" at bounding box center [239, 392] width 147 height 40
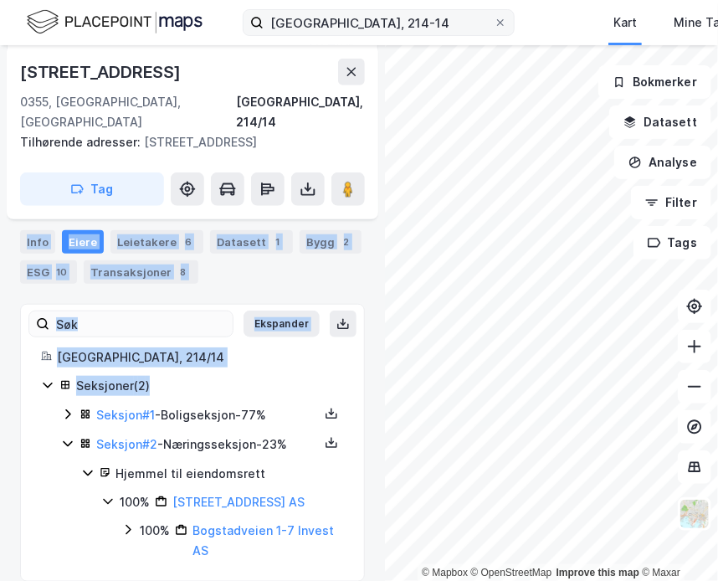
drag, startPoint x: 255, startPoint y: 375, endPoint x: 508, endPoint y: 22, distance: 434.3
click at [508, 22] on div "oslo, 214-14 Kart Mine Tags Bolig Verktøy Ellen Merli © Mapbox © OpenStreetMap …" at bounding box center [359, 290] width 718 height 581
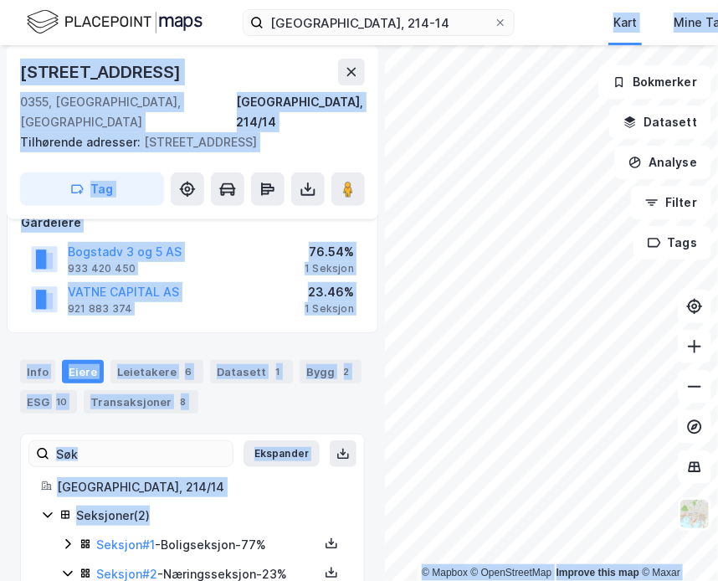
click at [259, 244] on div "Bogstadv 3 og 5 AS 933 420 450 76.54% 1 Seksjon" at bounding box center [192, 259] width 343 height 40
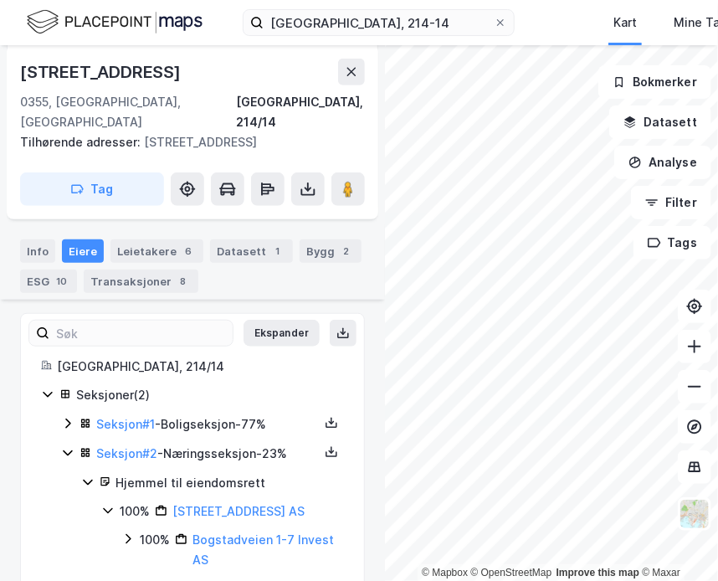
scroll to position [278, 0]
